Goal: Task Accomplishment & Management: Manage account settings

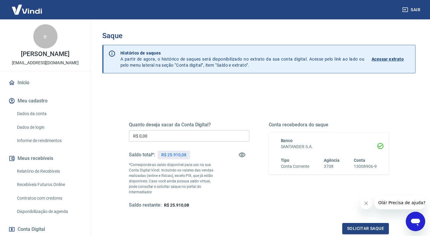
click at [176, 136] on input "R$ 0,00" at bounding box center [189, 135] width 120 height 11
type input "R$ 25.000,00"
click at [358, 223] on button "Solicitar saque" at bounding box center [365, 228] width 47 height 11
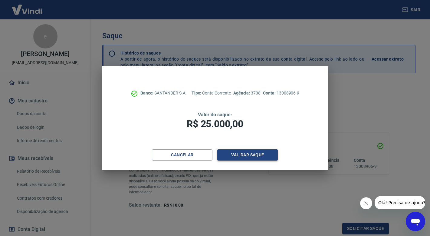
click at [255, 156] on button "Validar saque" at bounding box center [247, 154] width 60 height 11
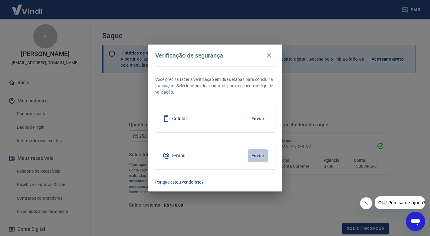
click at [254, 154] on button "Enviar" at bounding box center [258, 155] width 20 height 13
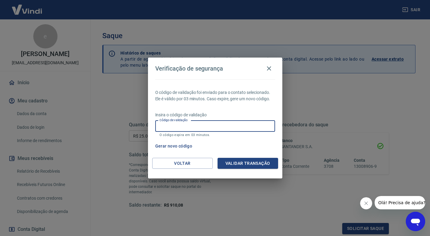
click at [202, 126] on input "Código de validação" at bounding box center [215, 125] width 120 height 11
type input "697326"
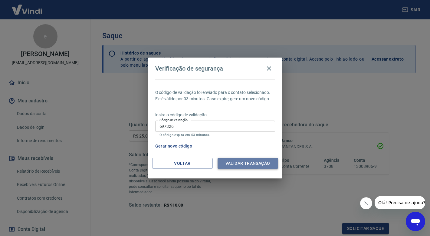
click at [232, 160] on button "Validar transação" at bounding box center [247, 163] width 60 height 11
